Goal: Task Accomplishment & Management: Manage account settings

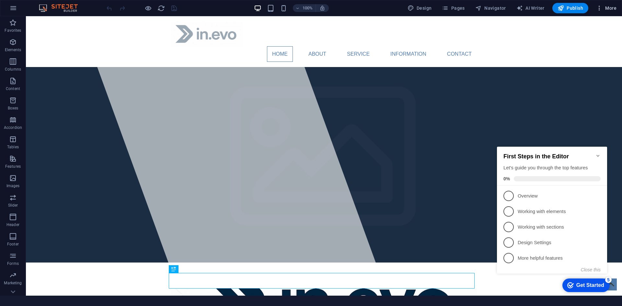
click at [609, 8] on span "More" at bounding box center [606, 8] width 20 height 6
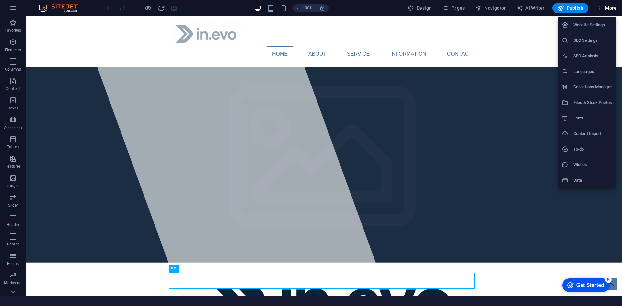
click at [498, 57] on div at bounding box center [311, 153] width 622 height 306
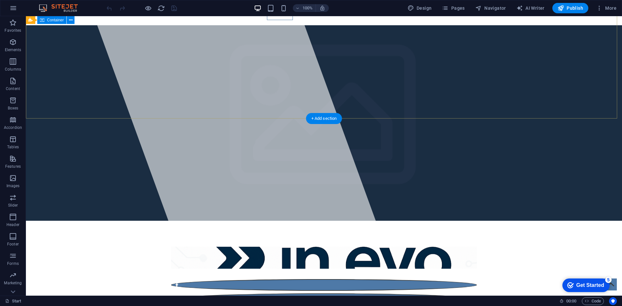
scroll to position [32, 0]
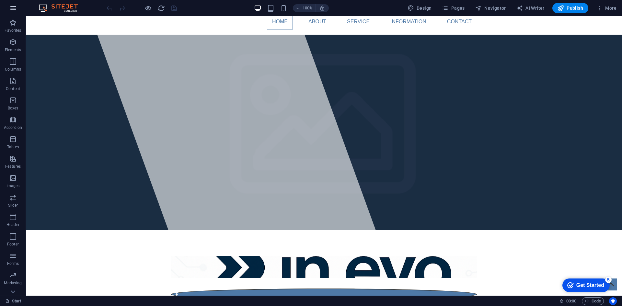
click at [15, 3] on button "button" at bounding box center [14, 8] width 16 height 16
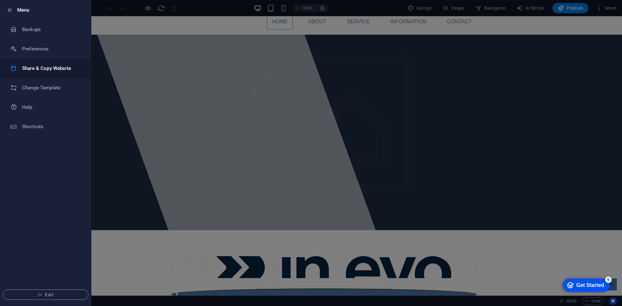
click at [42, 72] on li "Share & Copy Website" at bounding box center [45, 68] width 91 height 19
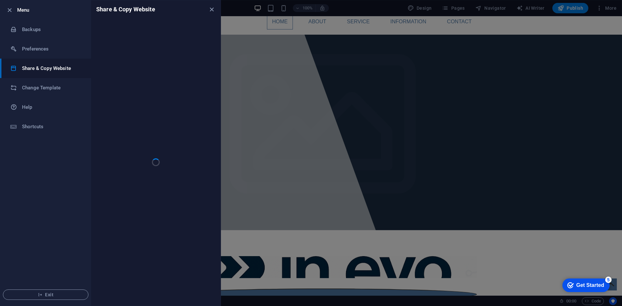
click at [367, 153] on div at bounding box center [311, 153] width 622 height 306
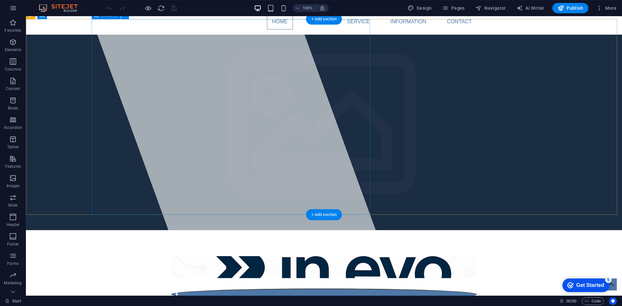
click at [264, 104] on div at bounding box center [233, 124] width 309 height 280
click at [264, 278] on div at bounding box center [324, 280] width 306 height 5
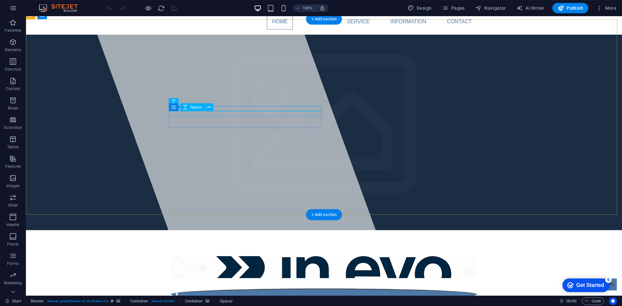
click at [253, 283] on div at bounding box center [324, 285] width 306 height 5
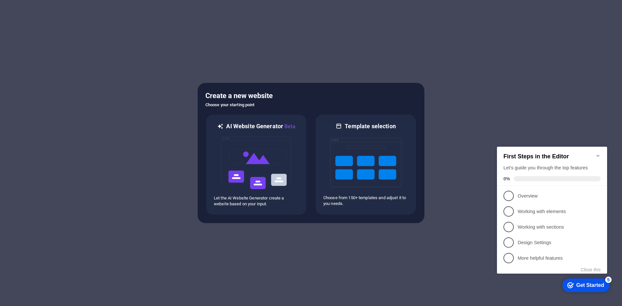
click at [569, 95] on div at bounding box center [311, 153] width 622 height 306
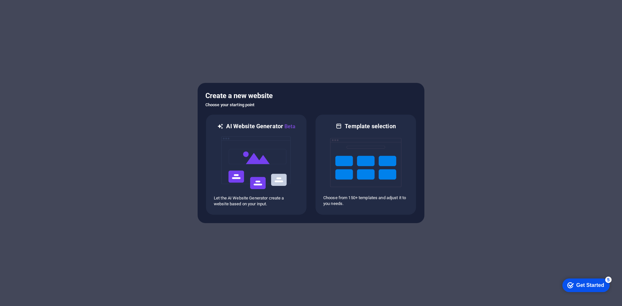
click at [246, 101] on h6 "Choose your starting point" at bounding box center [310, 105] width 211 height 8
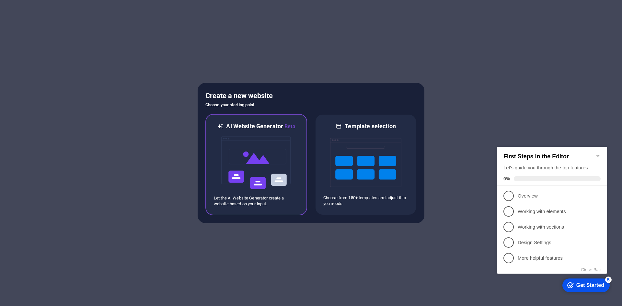
click at [245, 129] on h6 "AI Website Generator Beta" at bounding box center [260, 126] width 69 height 8
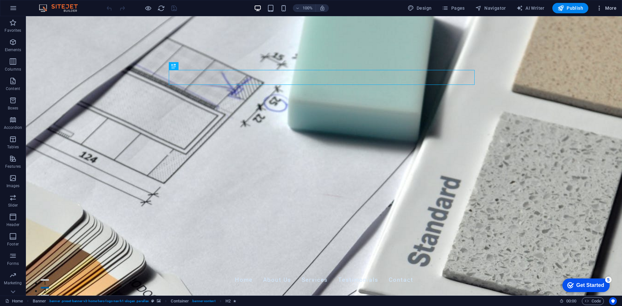
click at [610, 6] on span "More" at bounding box center [606, 8] width 20 height 6
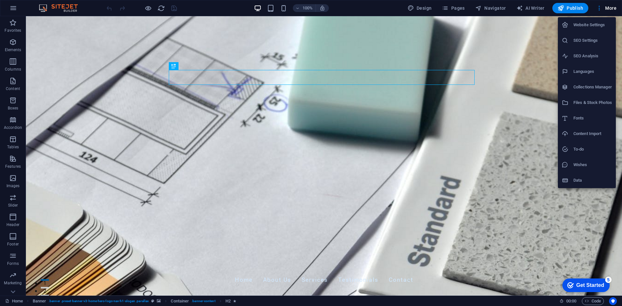
click at [498, 117] on div at bounding box center [311, 153] width 622 height 306
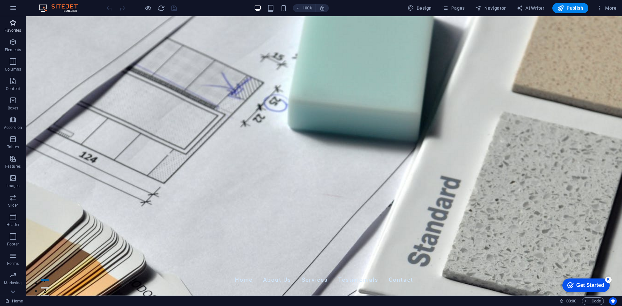
click at [14, 25] on icon "button" at bounding box center [13, 23] width 8 height 8
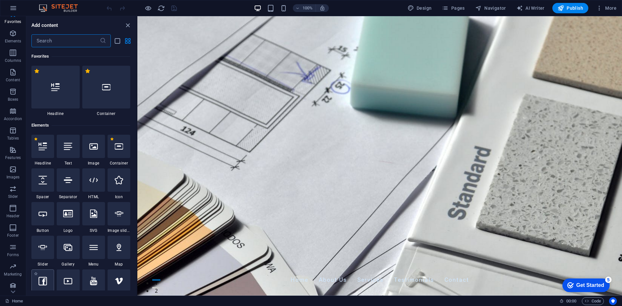
scroll to position [12, 0]
click at [492, 12] on button "Navigator" at bounding box center [491, 8] width 36 height 10
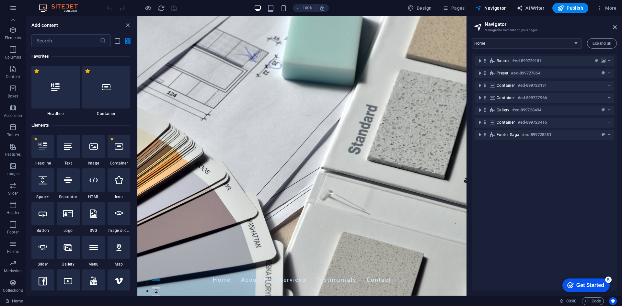
click at [528, 10] on span "AI Writer" at bounding box center [530, 8] width 28 height 6
select select "English"
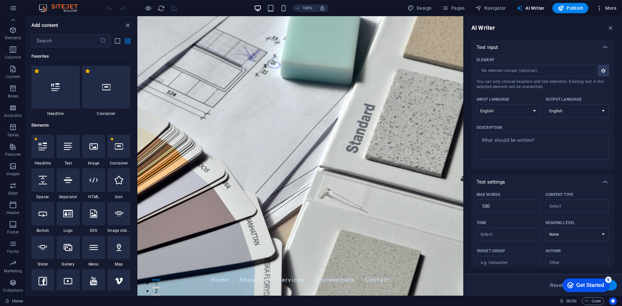
click at [605, 6] on span "More" at bounding box center [606, 8] width 20 height 6
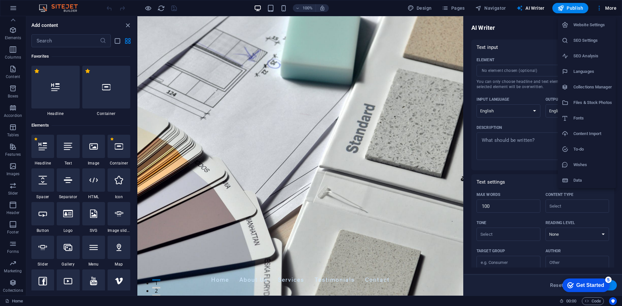
click at [128, 26] on div at bounding box center [311, 153] width 622 height 306
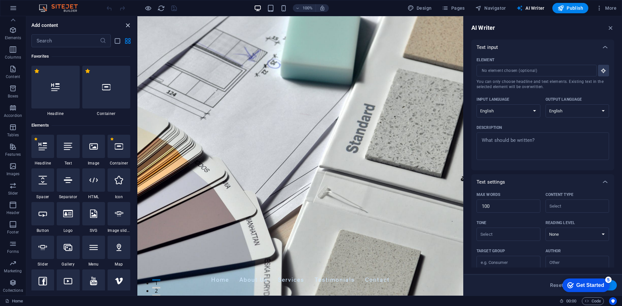
click at [129, 23] on icon "close panel" at bounding box center [127, 25] width 7 height 7
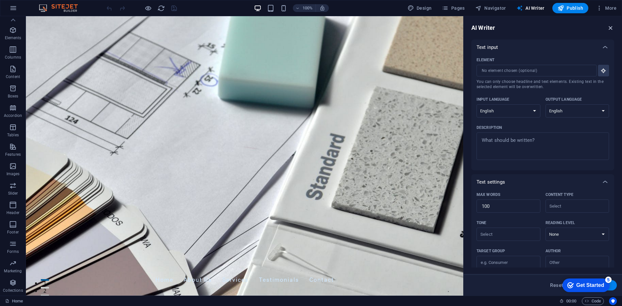
click at [612, 26] on icon "button" at bounding box center [610, 27] width 7 height 7
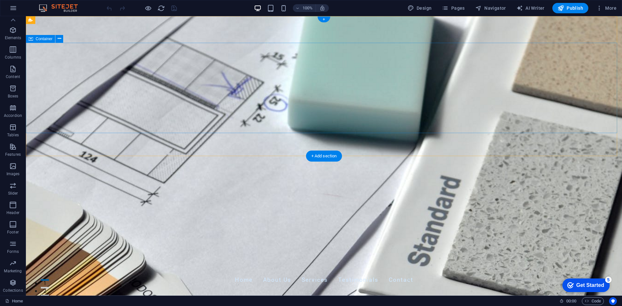
scroll to position [65, 0]
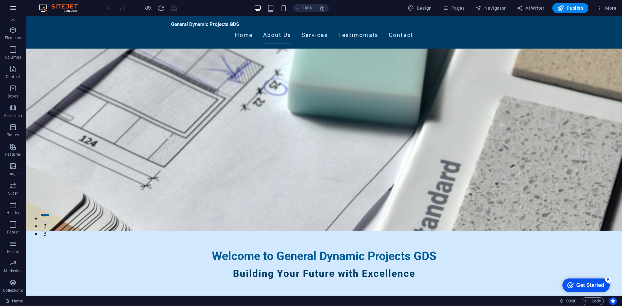
click at [7, 7] on button "button" at bounding box center [14, 8] width 16 height 16
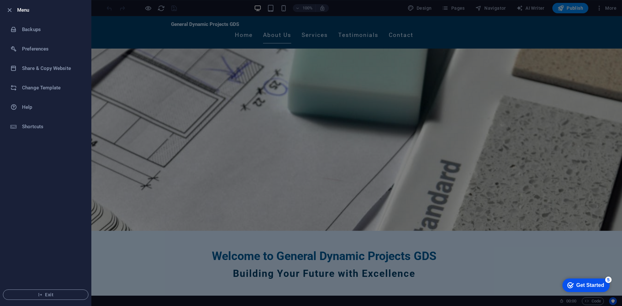
click at [414, 44] on div at bounding box center [311, 153] width 622 height 306
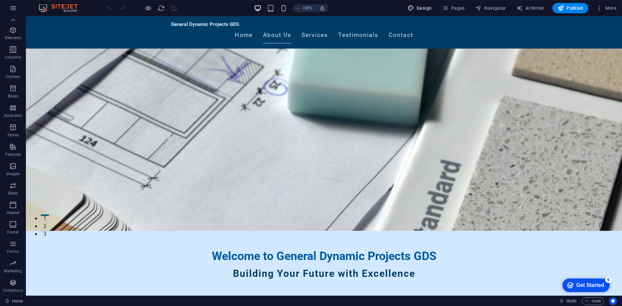
drag, startPoint x: 429, startPoint y: 7, endPoint x: 406, endPoint y: 6, distance: 23.1
click at [429, 7] on span "Design" at bounding box center [419, 8] width 24 height 6
select select "px"
select select "200"
select select "px"
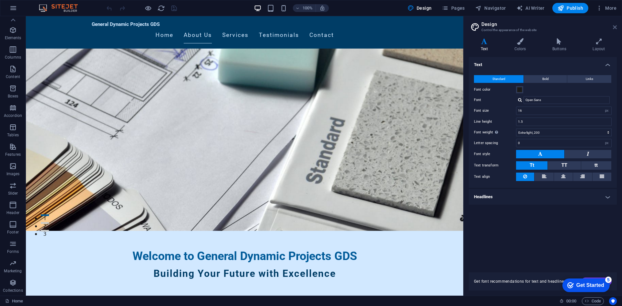
click at [616, 25] on icon at bounding box center [615, 27] width 4 height 5
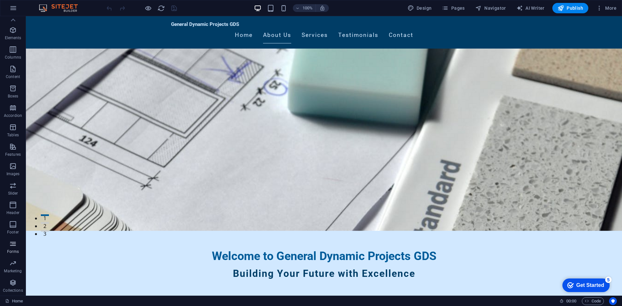
click at [15, 242] on icon "button" at bounding box center [13, 244] width 8 height 8
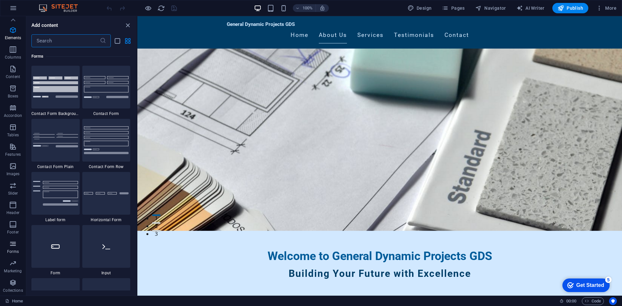
scroll to position [4729, 0]
click at [15, 284] on icon "button" at bounding box center [13, 283] width 8 height 8
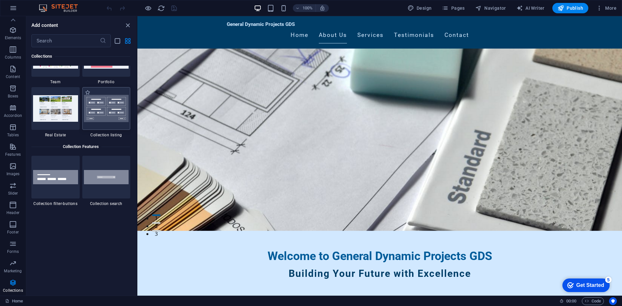
scroll to position [6091, 0]
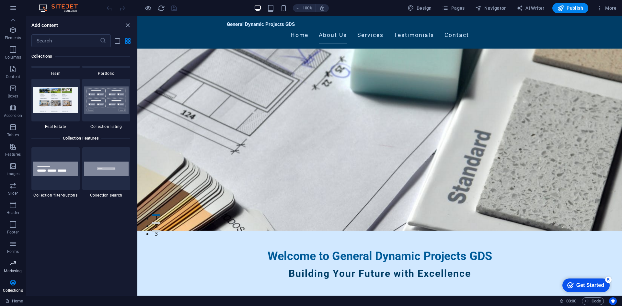
click at [14, 270] on p "Marketing" at bounding box center [13, 271] width 18 height 5
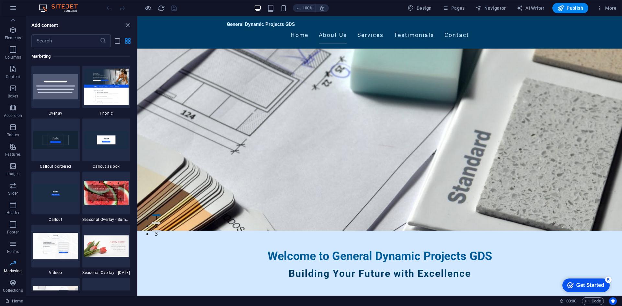
scroll to position [5276, 0]
click at [14, 301] on link "Home" at bounding box center [14, 301] width 18 height 8
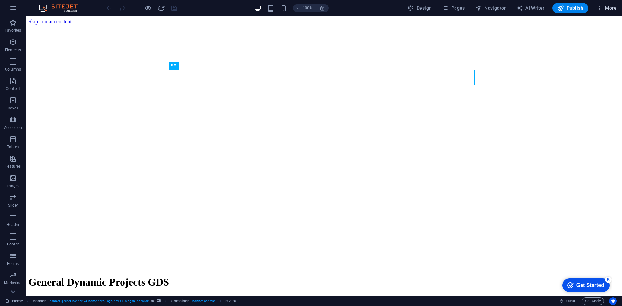
click at [614, 5] on button "More" at bounding box center [606, 8] width 26 height 10
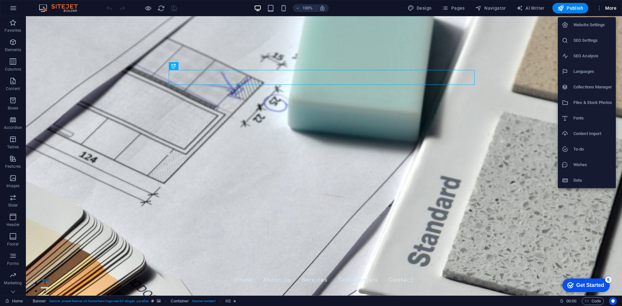
click at [602, 26] on h6 "Website Settings" at bounding box center [592, 25] width 39 height 8
